Goal: Task Accomplishment & Management: Use online tool/utility

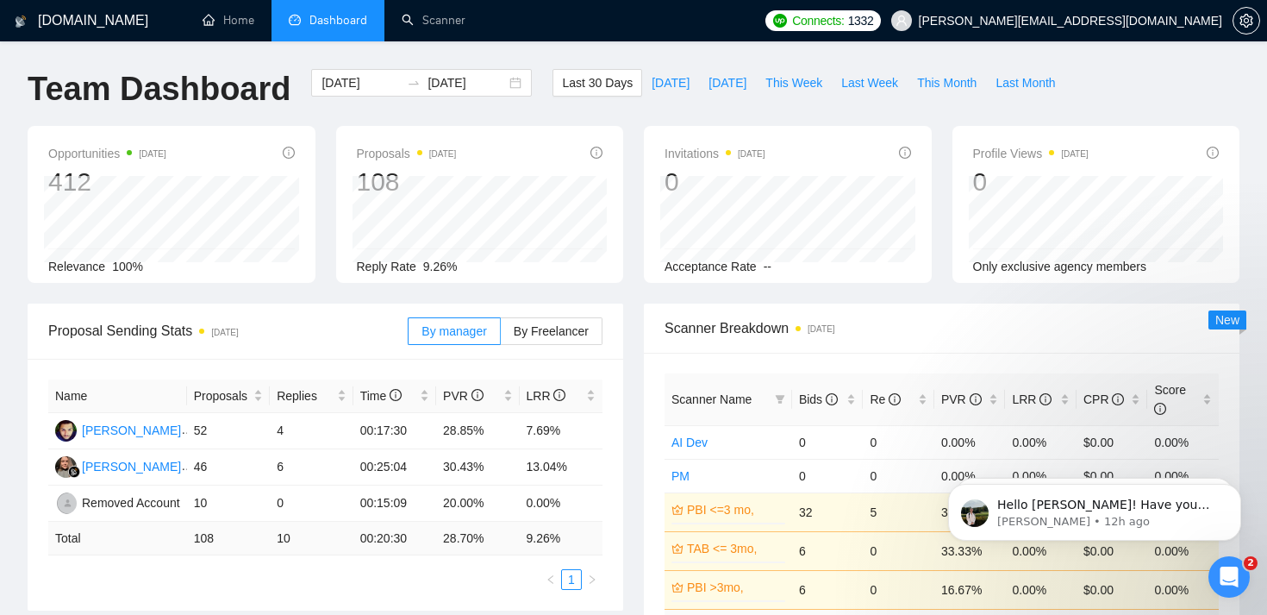
click at [334, 28] on li "Dashboard" at bounding box center [327, 20] width 113 height 41
click at [449, 25] on link "Scanner" at bounding box center [434, 20] width 64 height 15
